Goal: Task Accomplishment & Management: Use online tool/utility

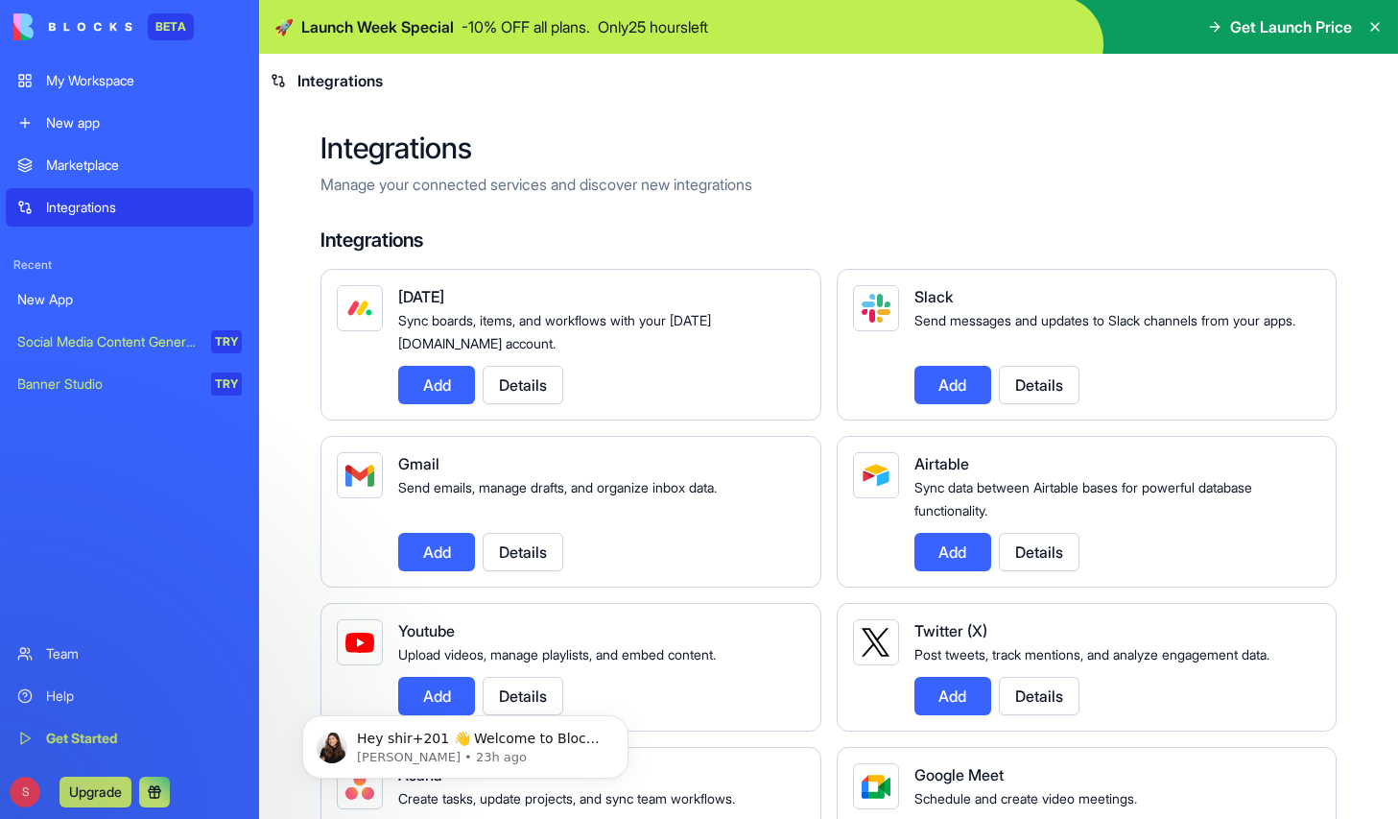
click at [92, 164] on div "Marketplace" at bounding box center [144, 164] width 196 height 19
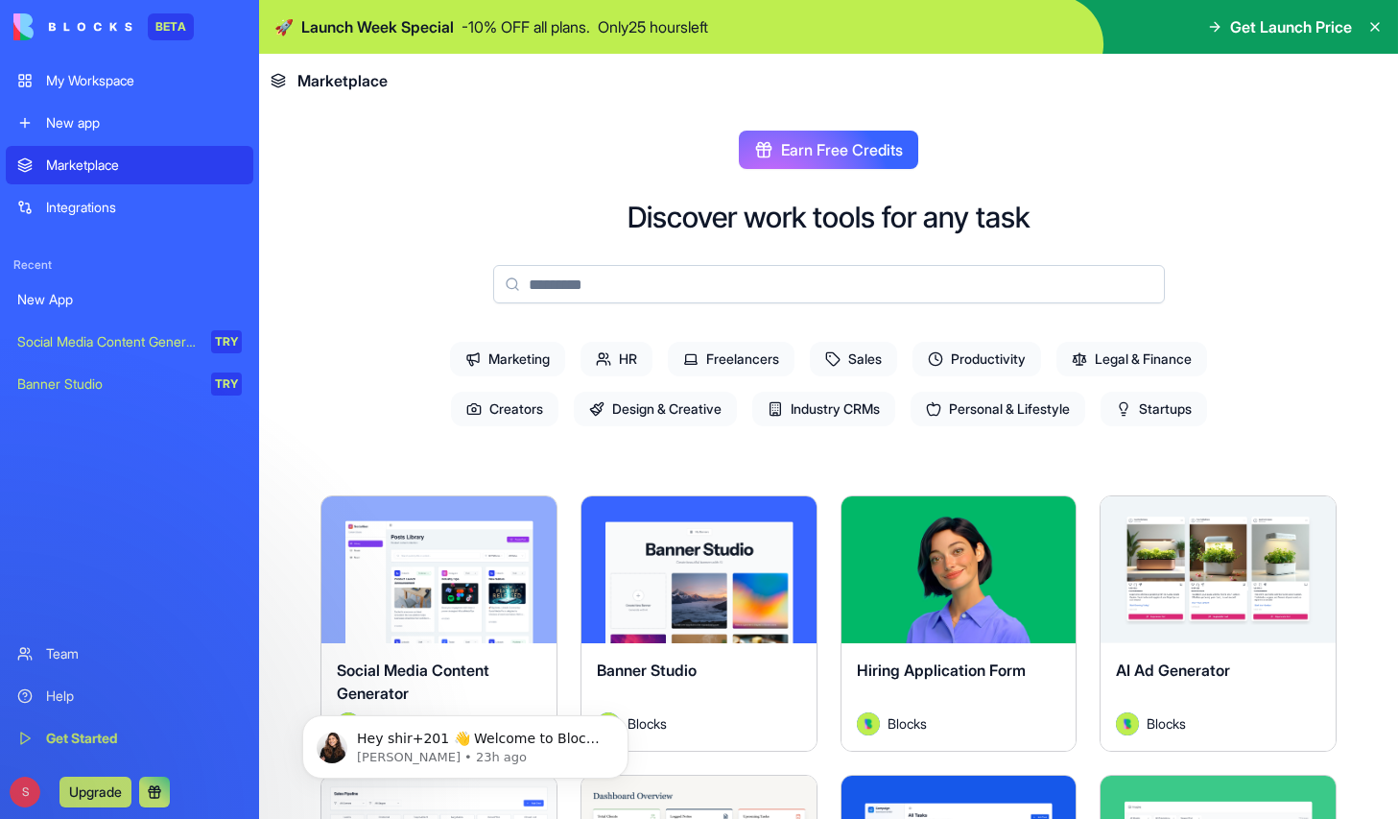
click at [90, 124] on div "New app" at bounding box center [144, 122] width 196 height 19
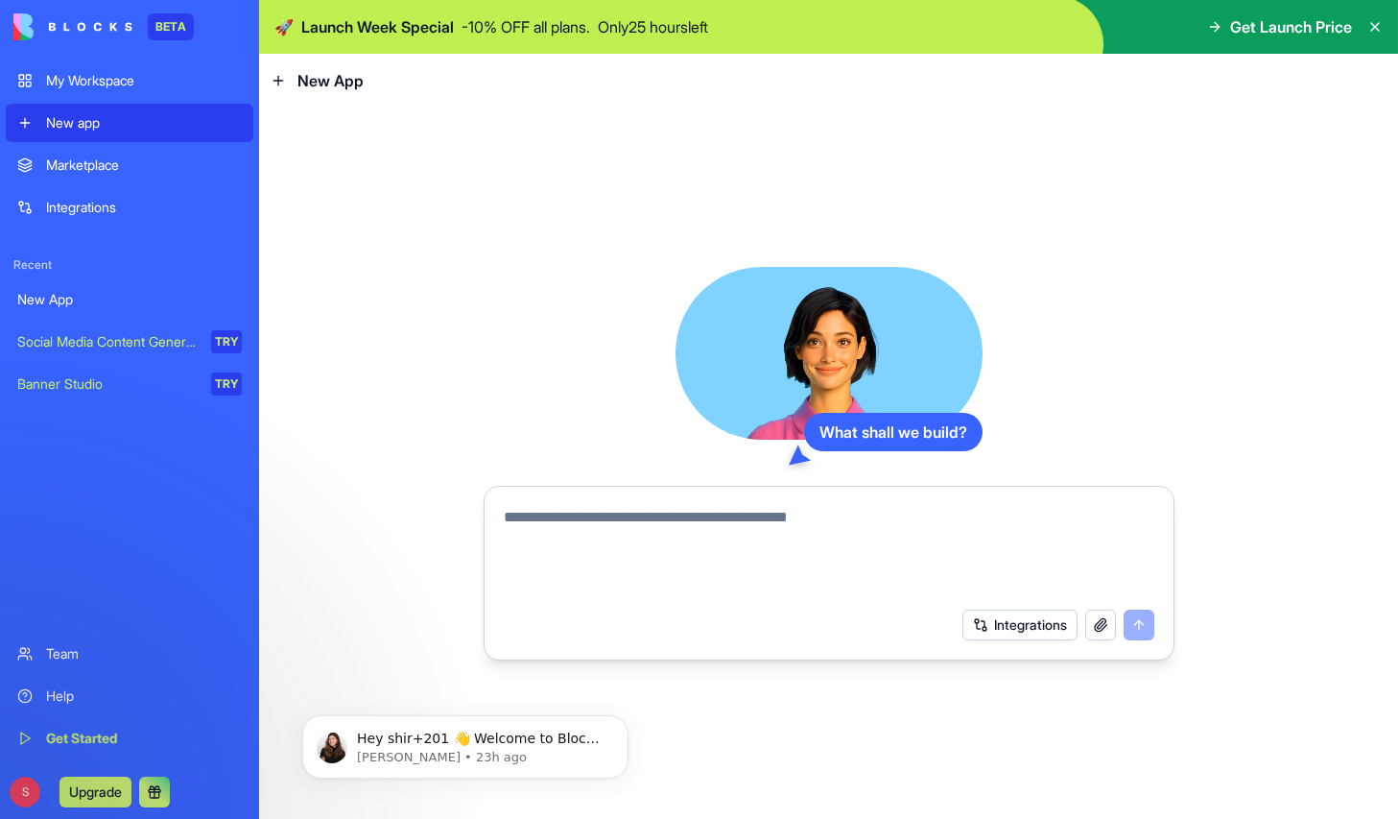
click at [111, 56] on div "BETA My Workspace New app Marketplace Integrations Recent New App Social Media …" at bounding box center [130, 409] width 248 height 819
click at [97, 77] on div "My Workspace" at bounding box center [144, 80] width 196 height 19
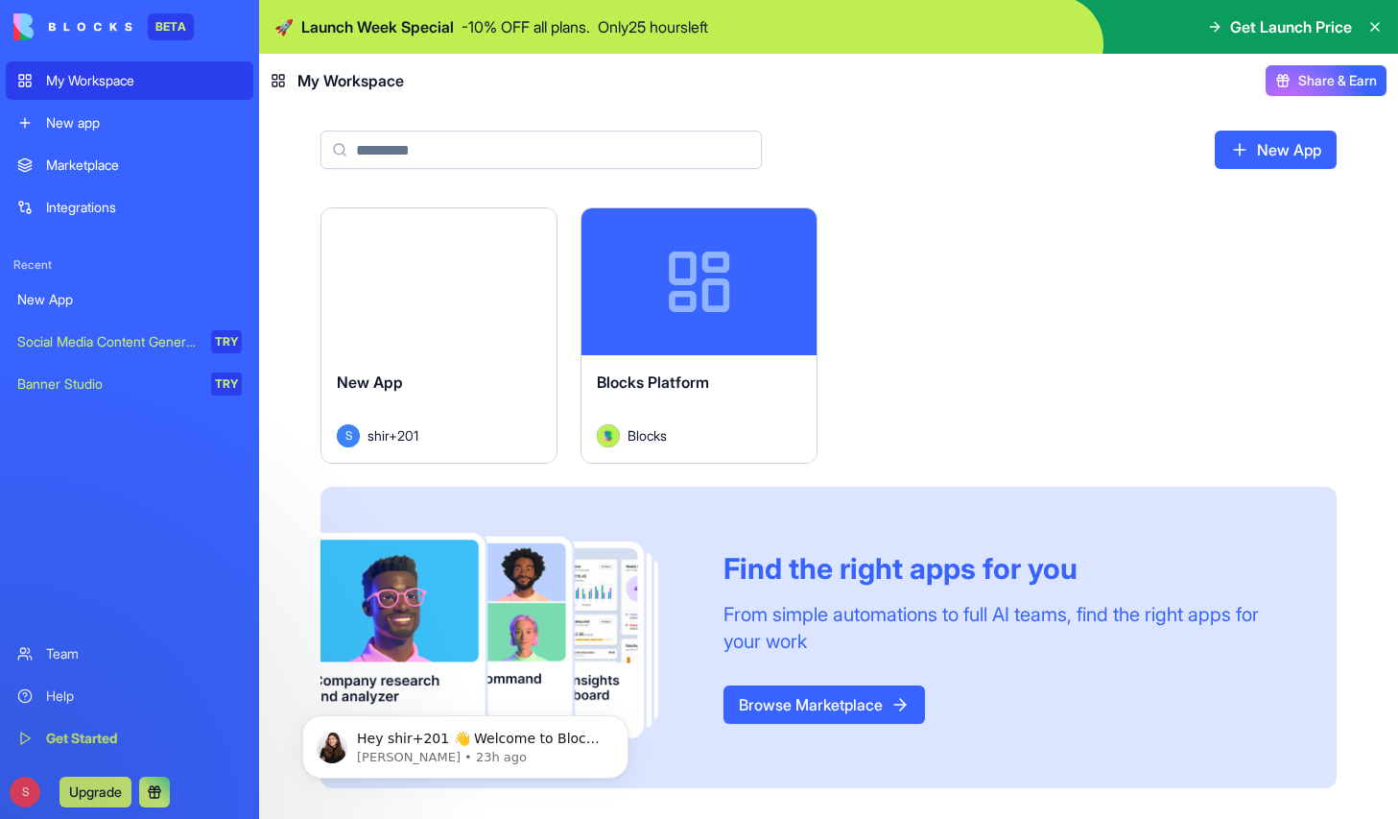
click at [56, 200] on div "Integrations" at bounding box center [144, 207] width 196 height 19
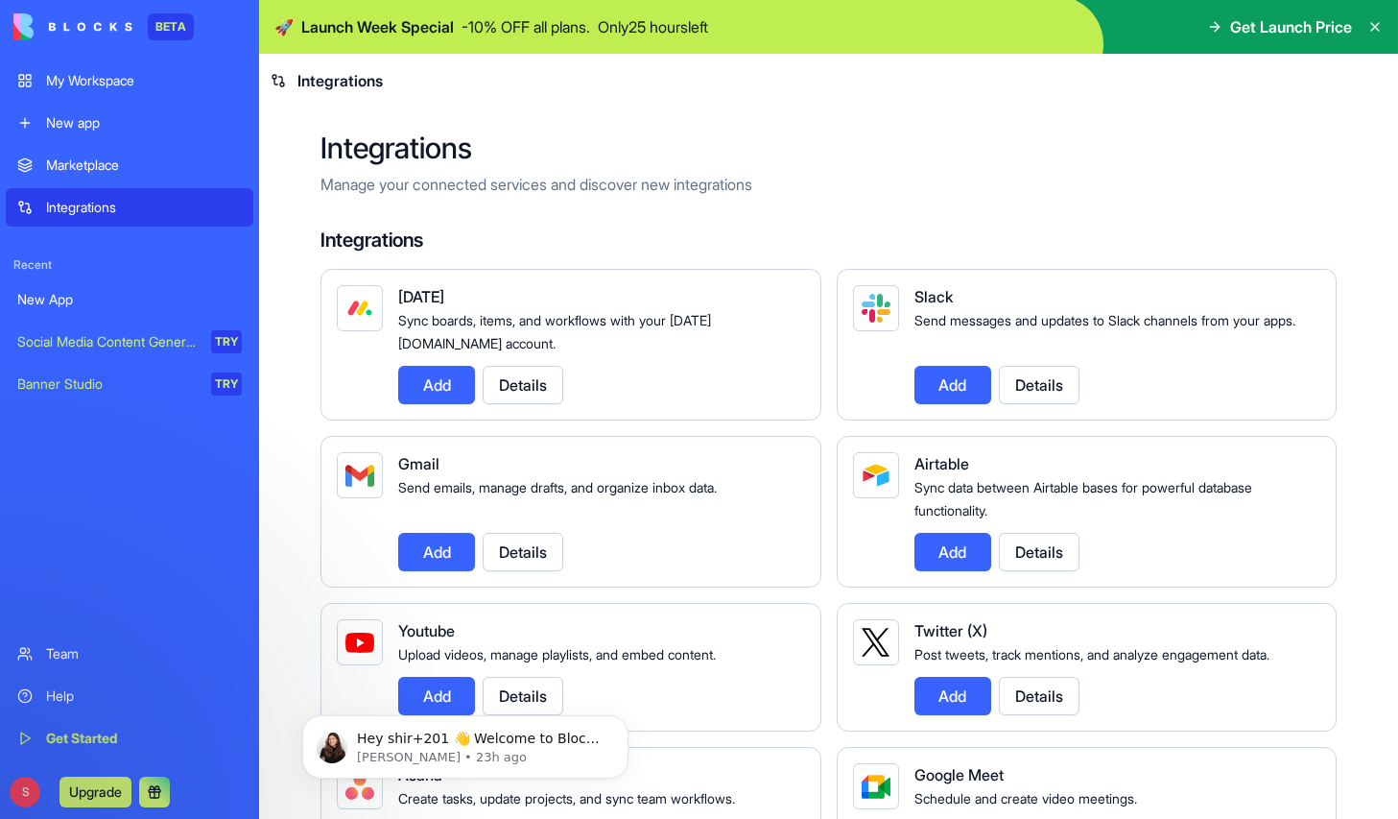
click at [98, 115] on div "New app" at bounding box center [144, 122] width 196 height 19
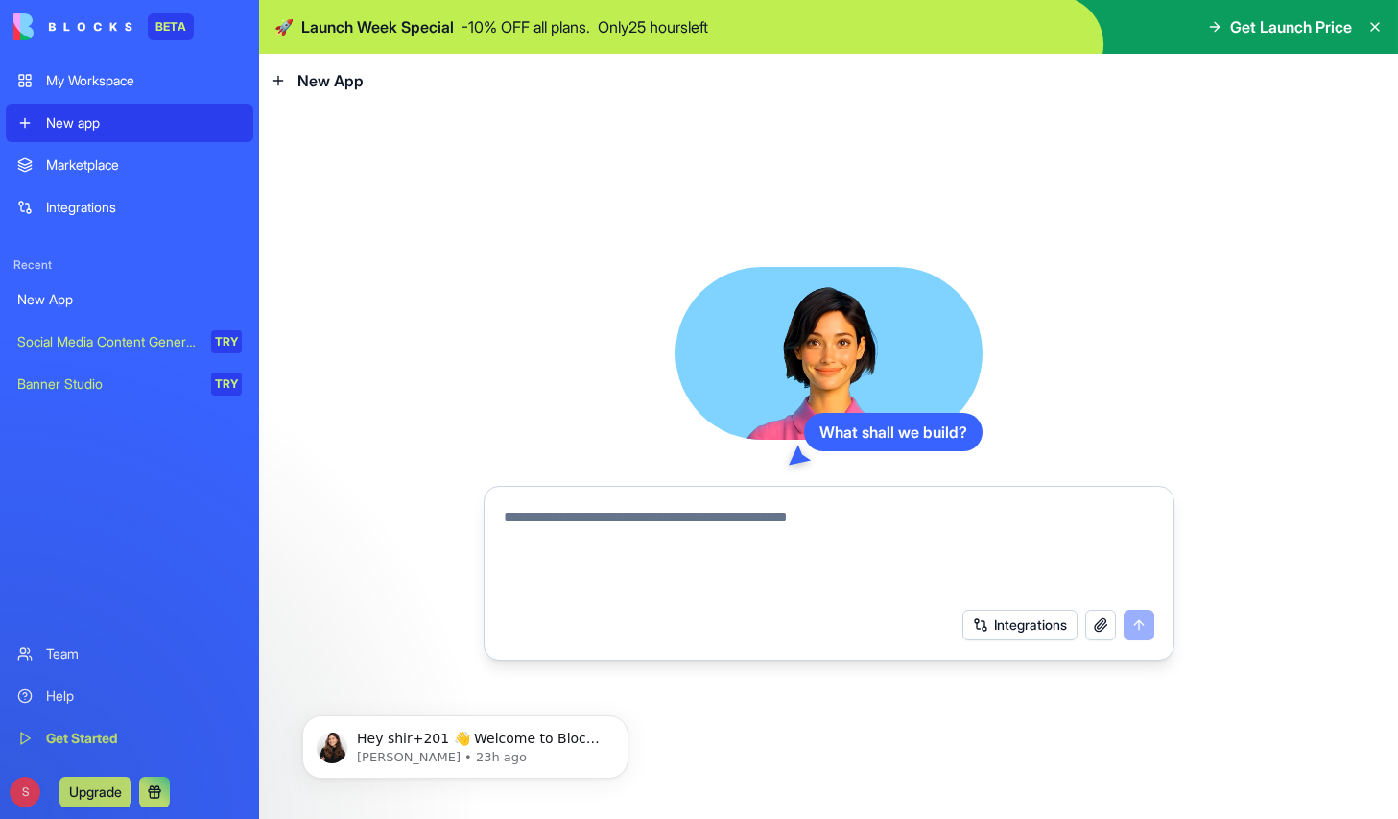
click at [104, 82] on div "My Workspace" at bounding box center [144, 80] width 196 height 19
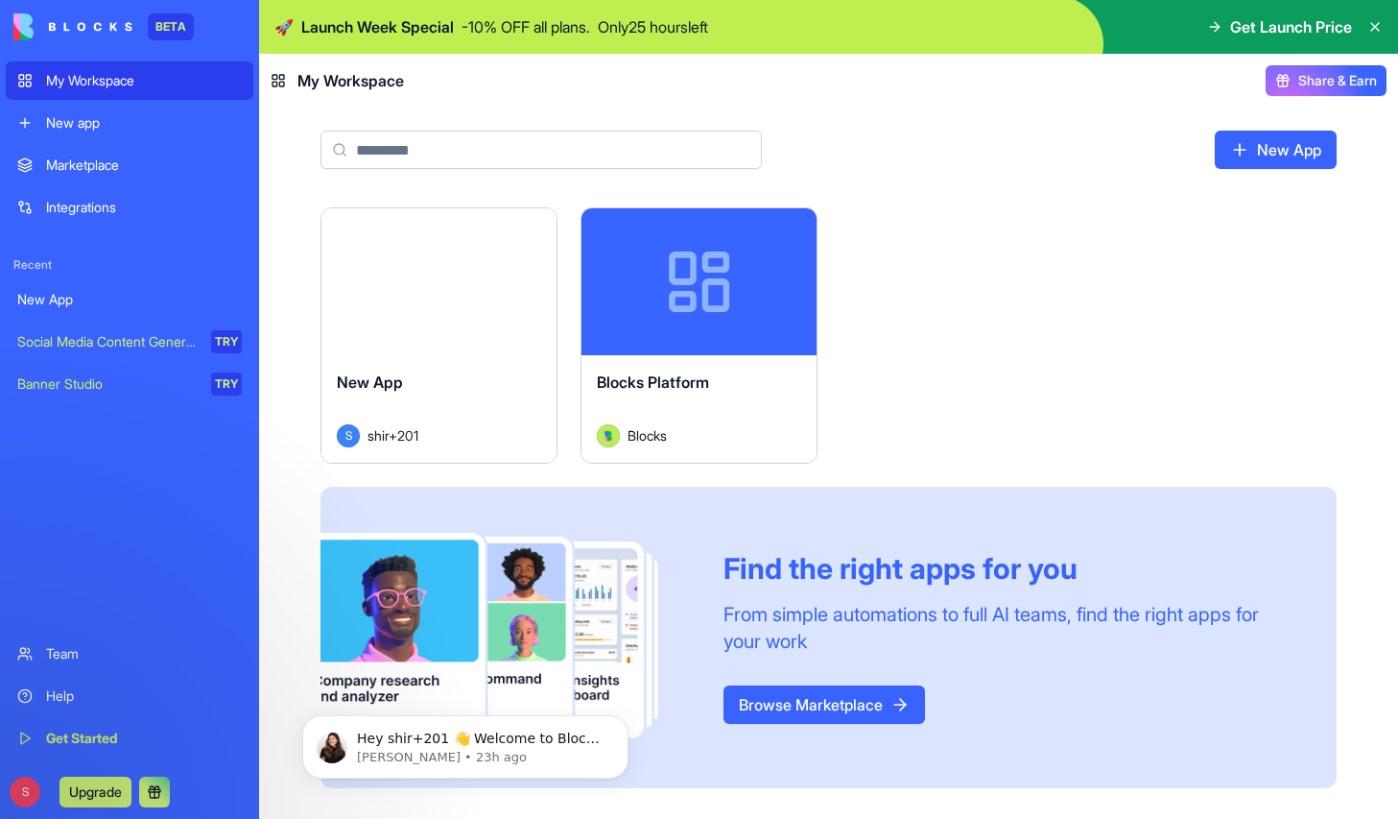
click at [453, 372] on div "New App" at bounding box center [439, 397] width 204 height 54
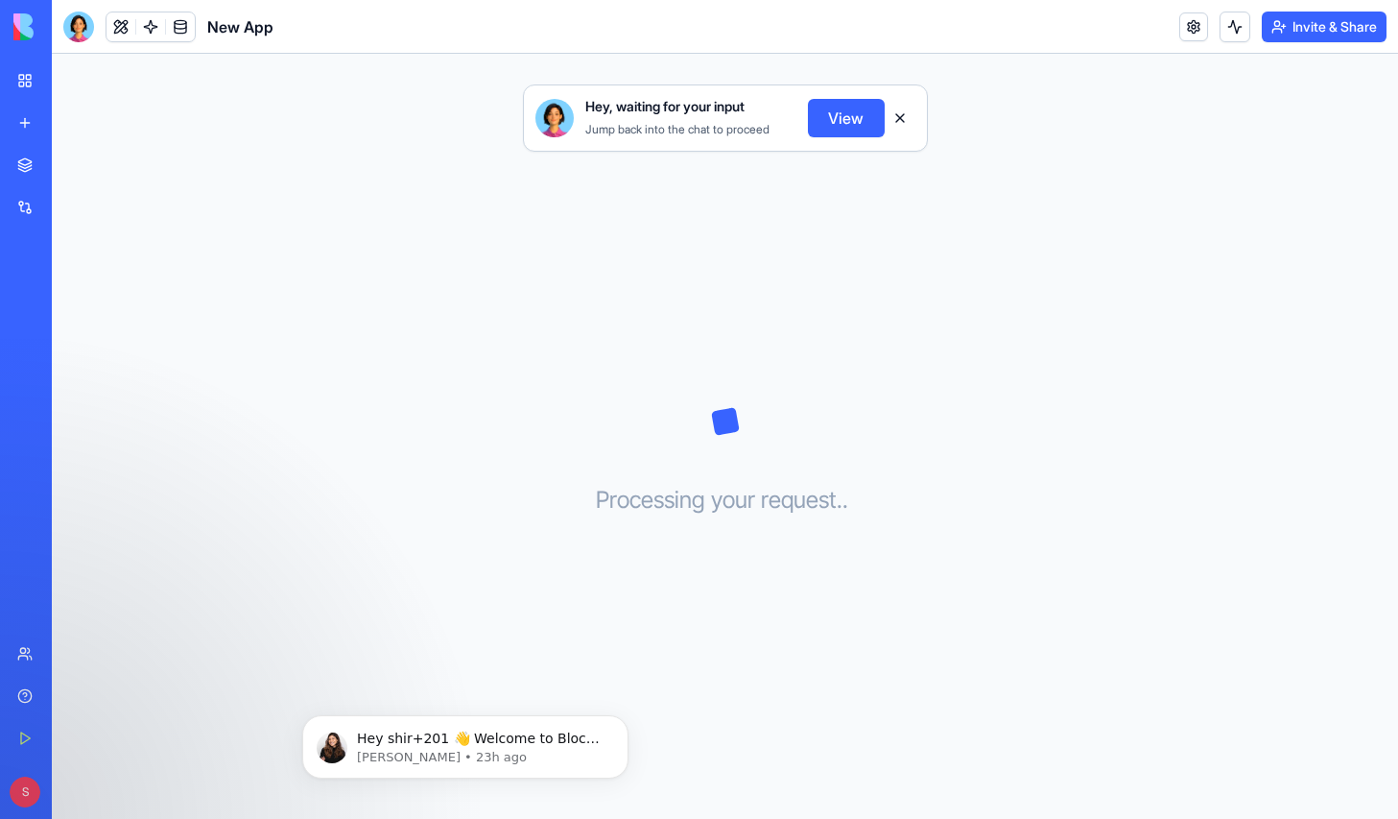
click at [838, 113] on button "View" at bounding box center [846, 118] width 77 height 38
